Goal: Check status

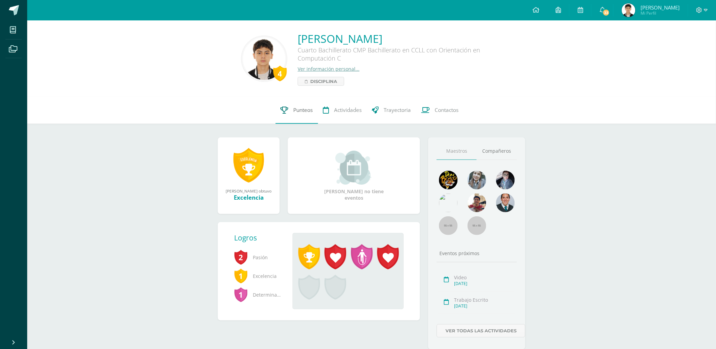
click at [298, 111] on span "Punteos" at bounding box center [303, 109] width 19 height 7
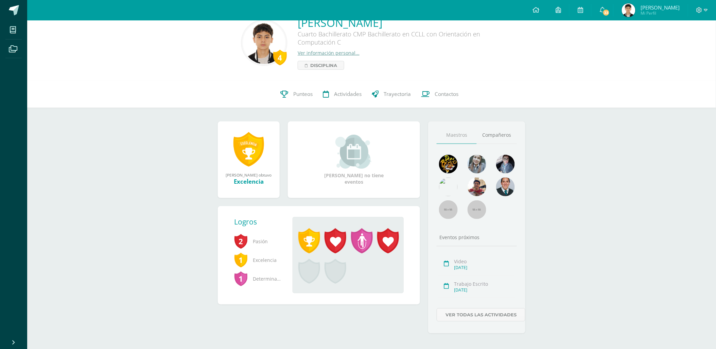
scroll to position [24, 0]
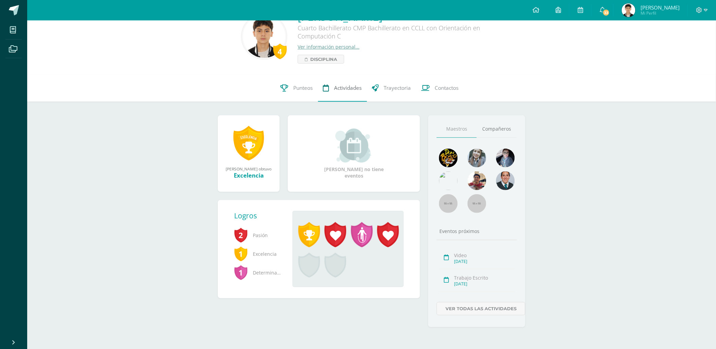
click at [342, 88] on span "Actividades" at bounding box center [348, 87] width 28 height 7
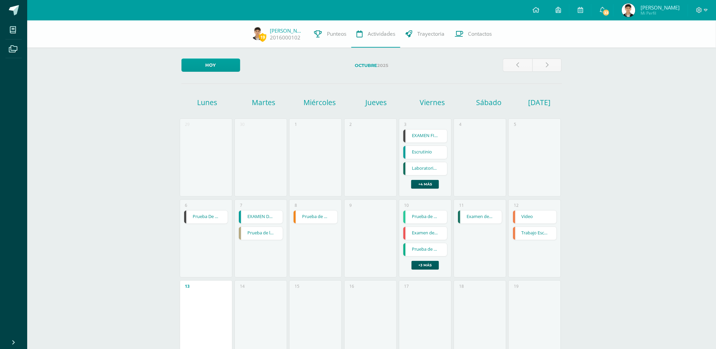
click at [527, 218] on link "Video" at bounding box center [535, 216] width 44 height 13
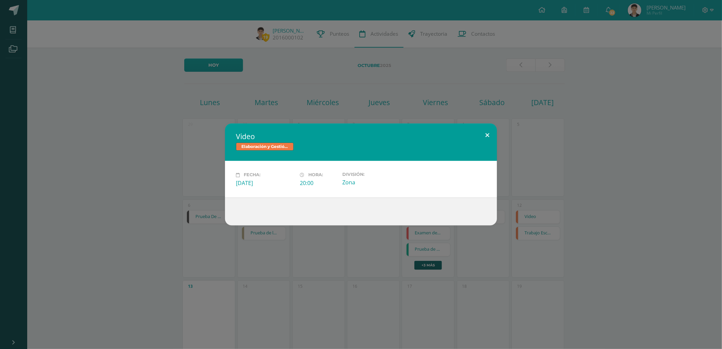
click at [491, 136] on button at bounding box center [486, 134] width 19 height 23
